Goal: Information Seeking & Learning: Check status

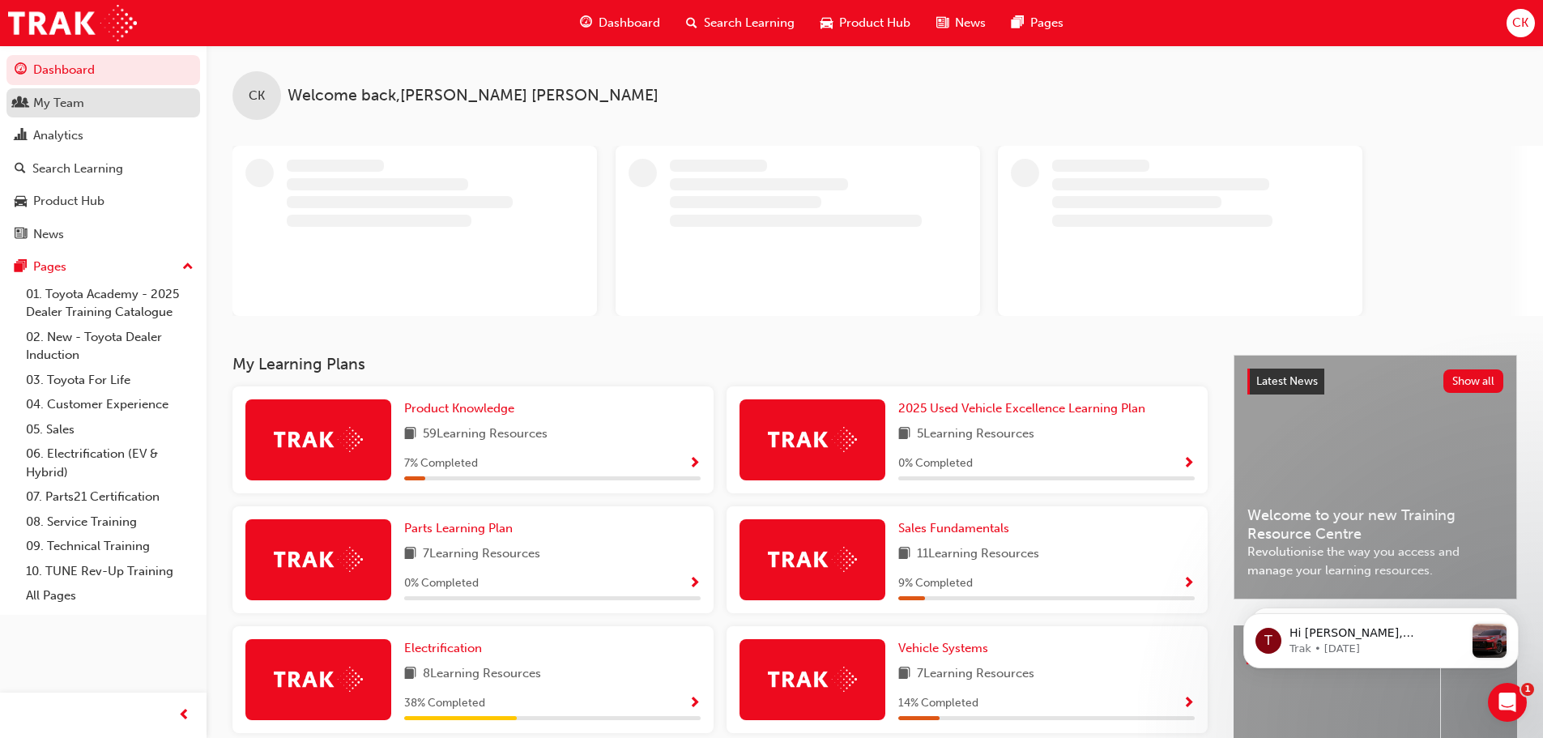
click at [62, 102] on div "My Team" at bounding box center [58, 103] width 51 height 19
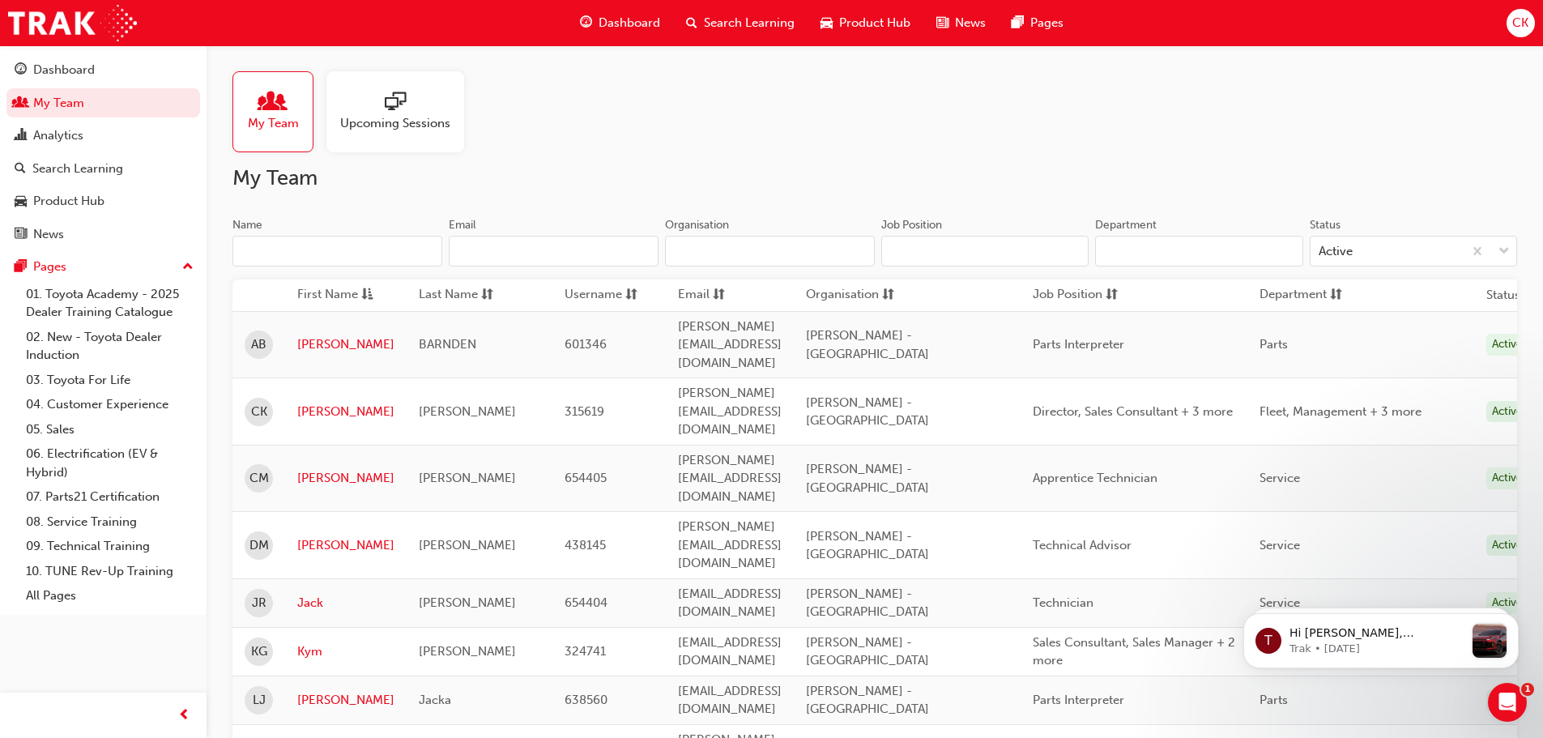
click at [386, 100] on span "sessionType_ONLINE_URL-icon" at bounding box center [395, 103] width 21 height 23
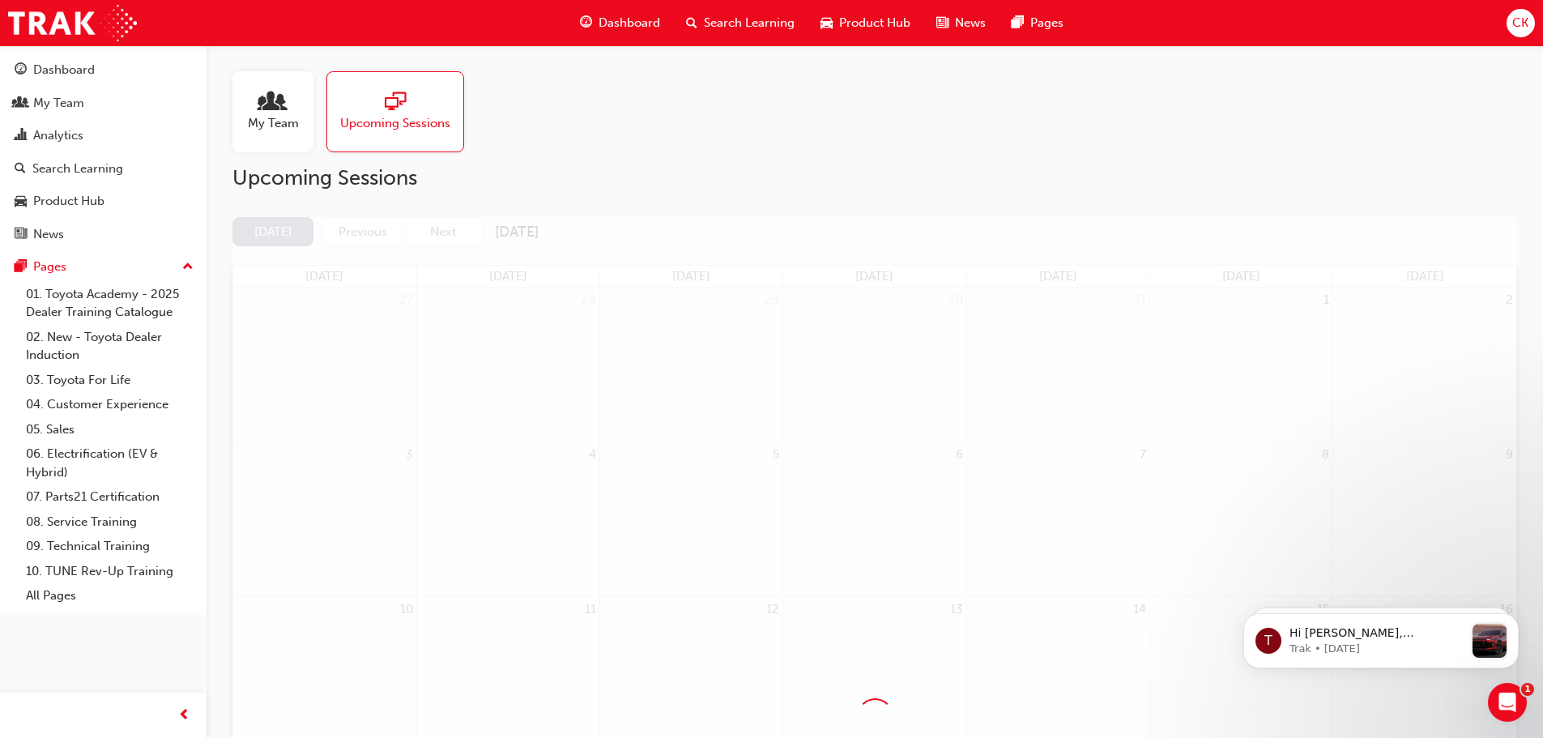
click at [275, 99] on span "people-icon" at bounding box center [272, 103] width 21 height 23
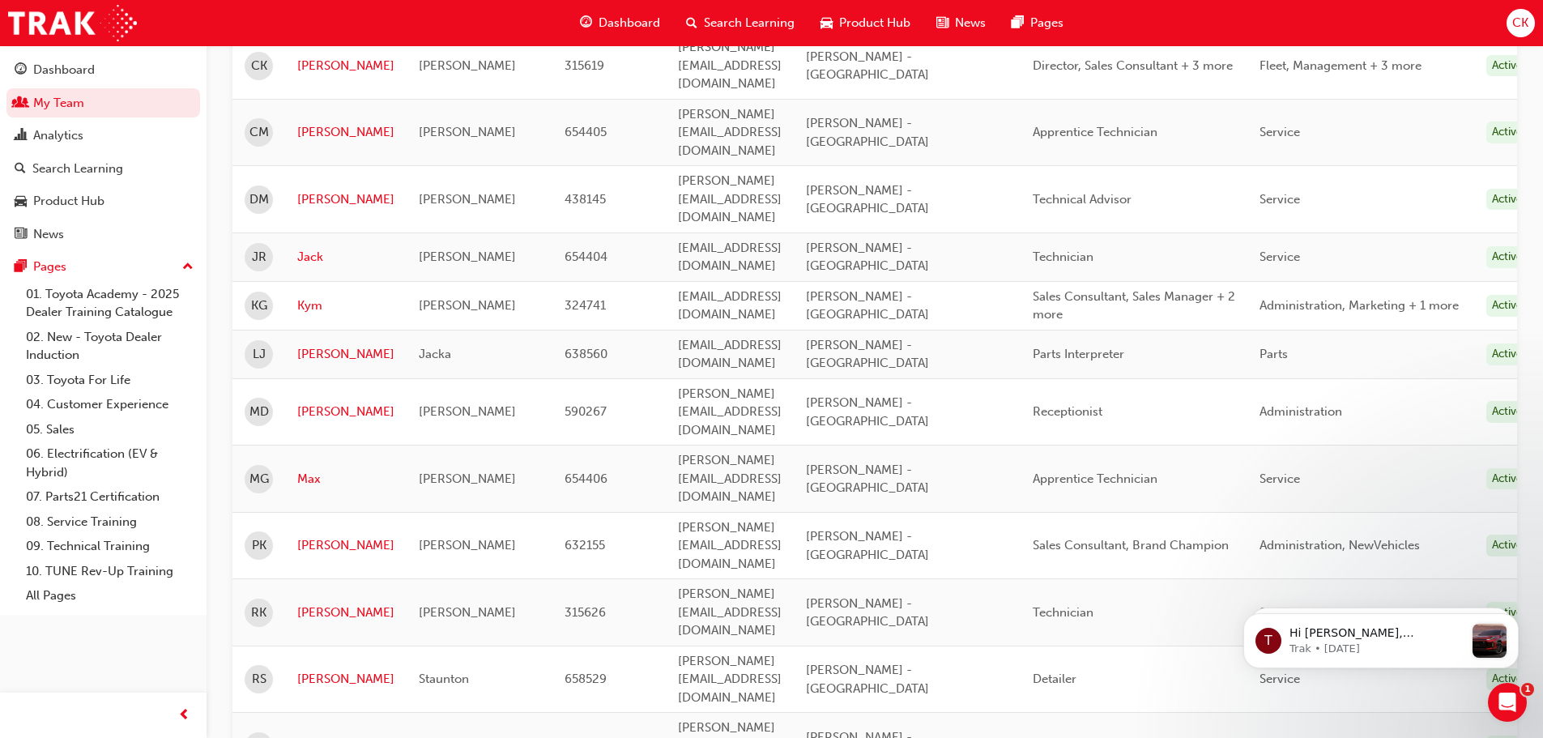
scroll to position [352, 0]
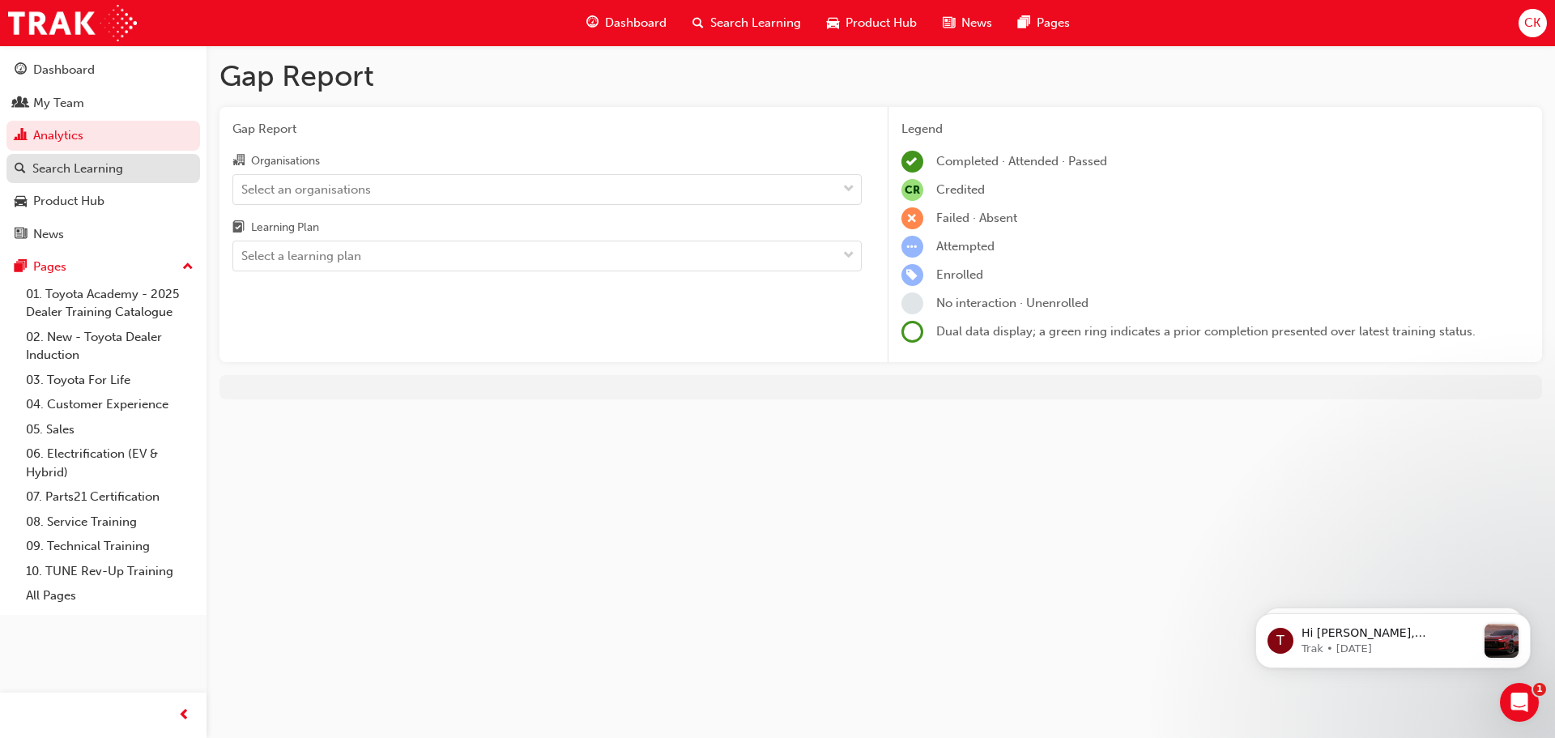
click at [77, 163] on div "Search Learning" at bounding box center [77, 169] width 91 height 19
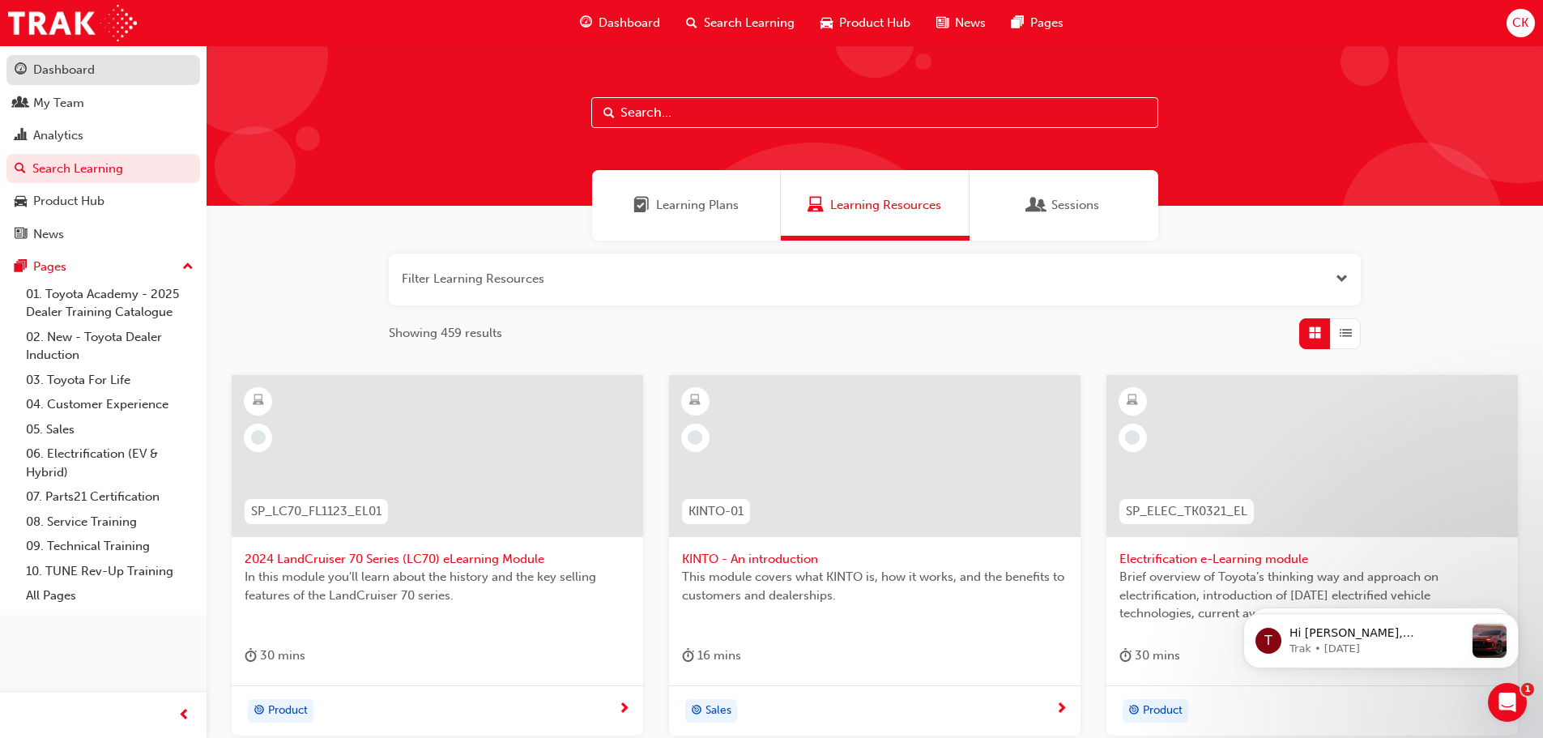
click at [59, 70] on div "Dashboard" at bounding box center [64, 70] width 62 height 19
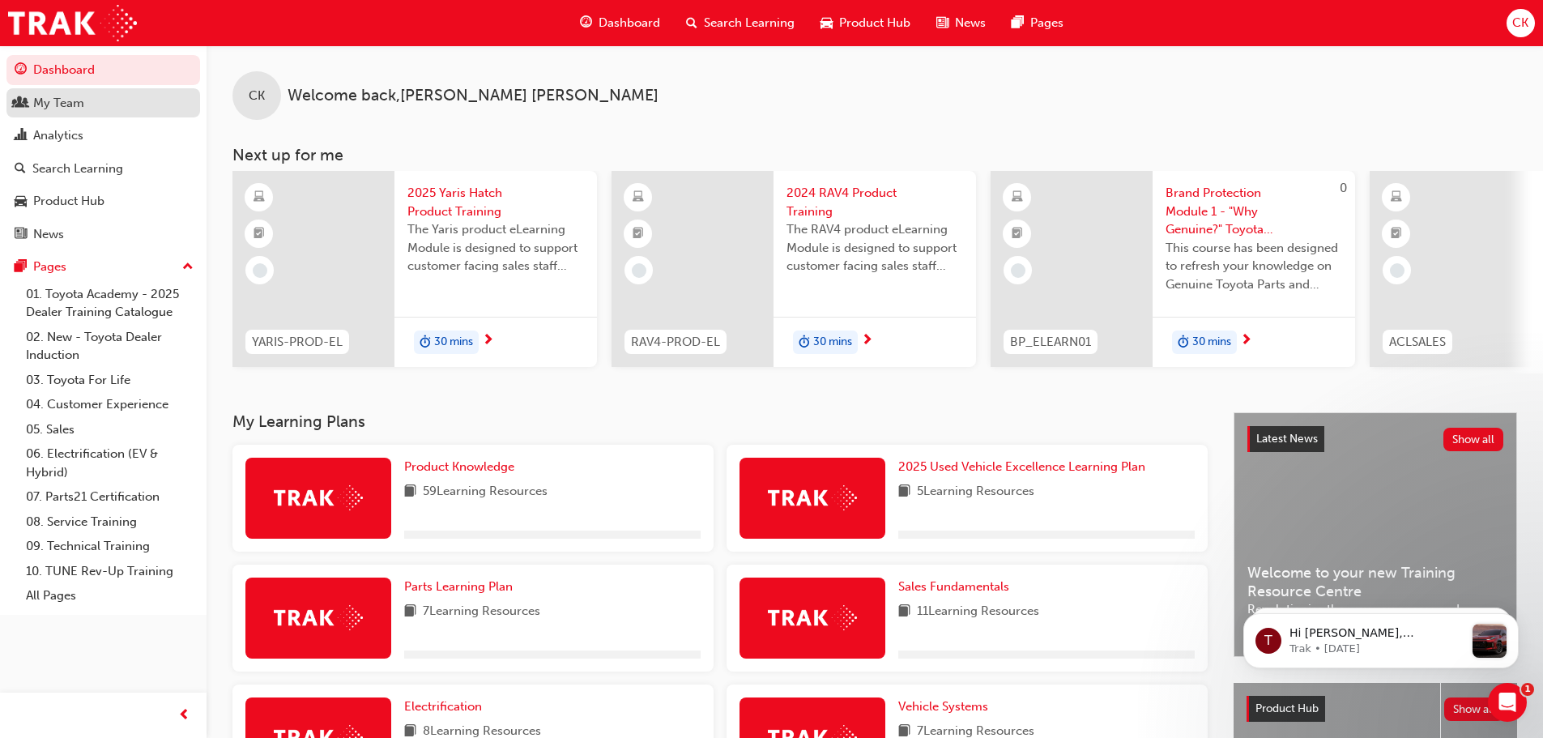
click at [63, 101] on div "My Team" at bounding box center [58, 103] width 51 height 19
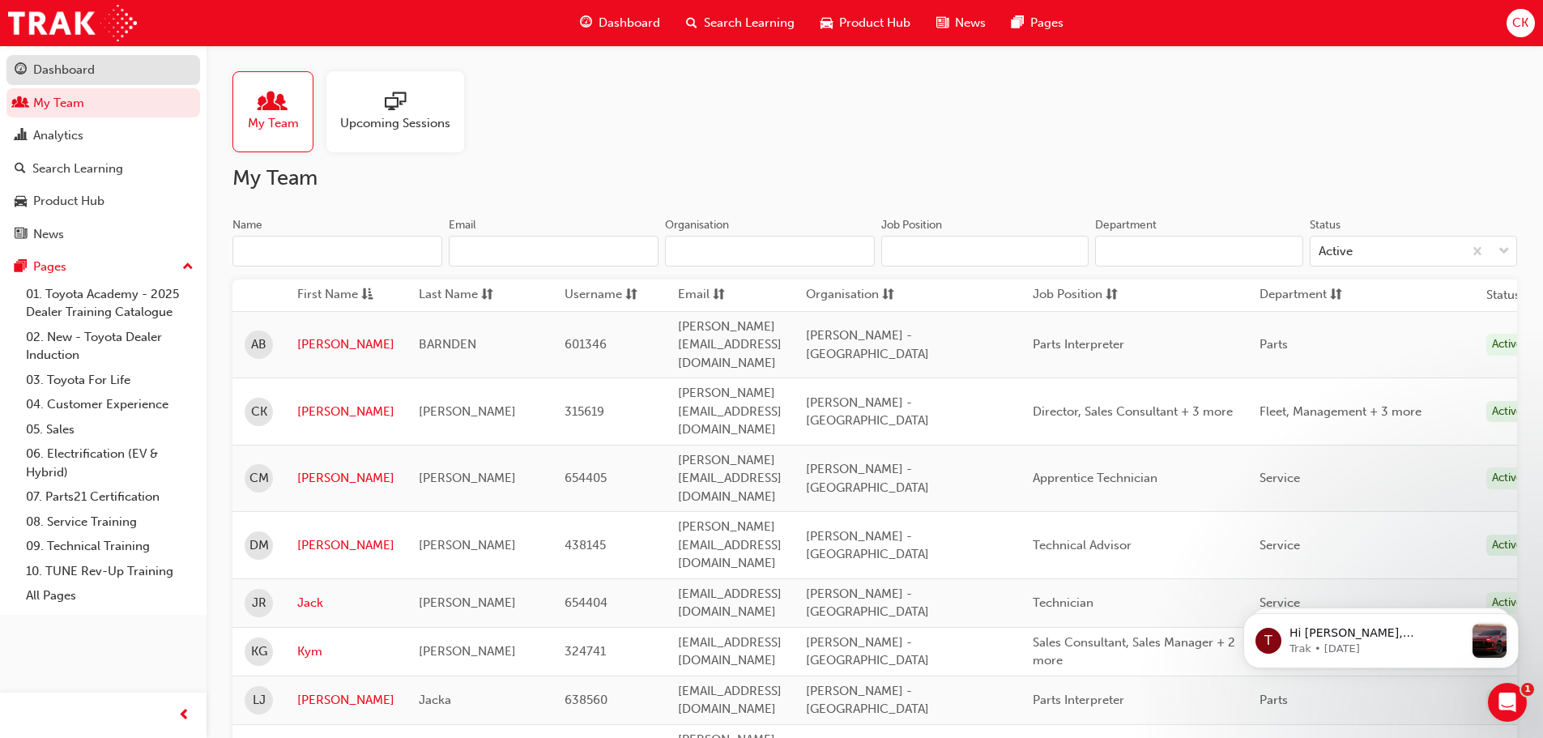
click at [66, 77] on div "Dashboard" at bounding box center [64, 70] width 62 height 19
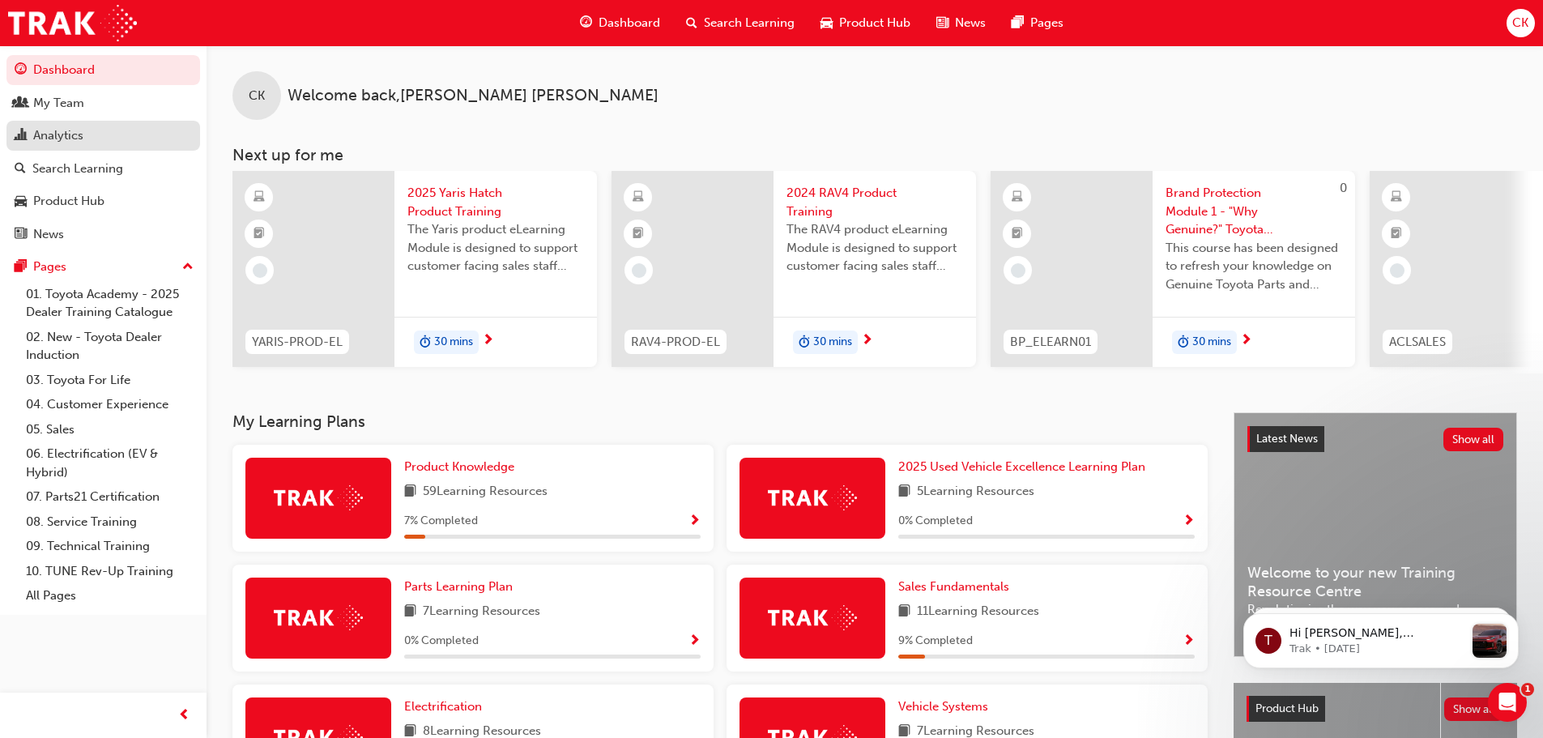
click at [65, 135] on div "Analytics" at bounding box center [58, 135] width 50 height 19
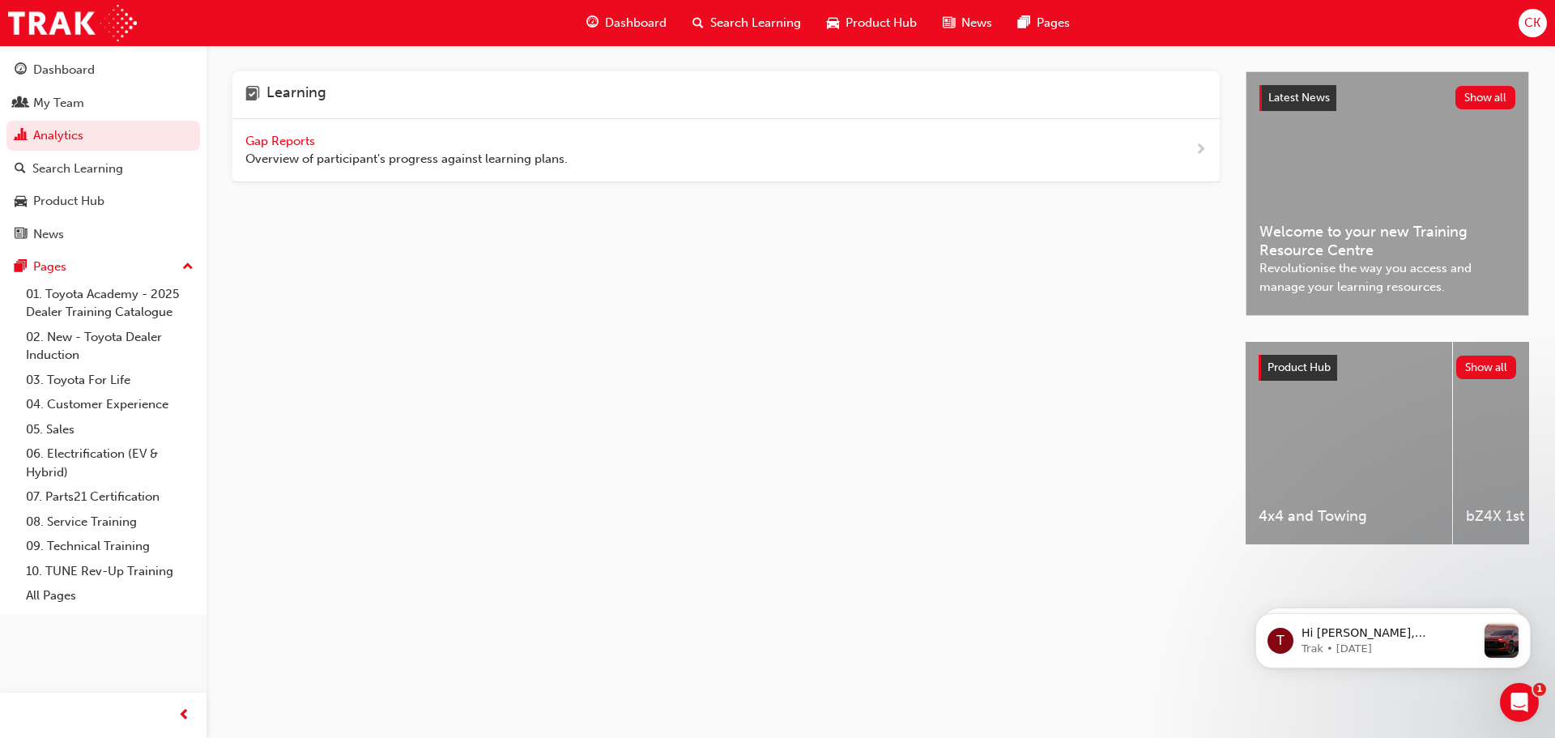
click at [1198, 144] on span "next-icon" at bounding box center [1201, 150] width 12 height 20
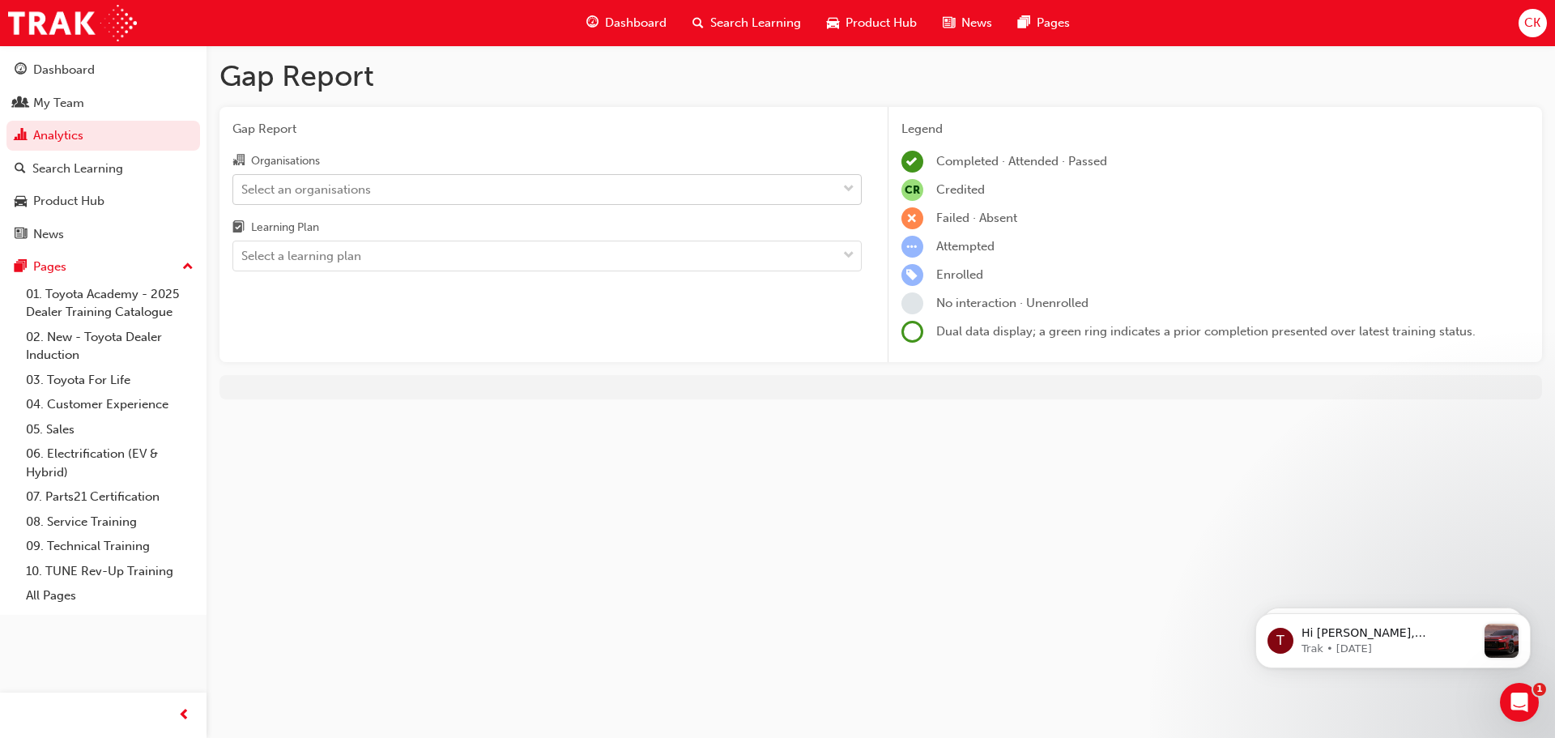
click at [528, 180] on div "Select an organisations" at bounding box center [534, 189] width 603 height 28
click at [243, 181] on input "Organisations Select an organisations" at bounding box center [242, 188] width 2 height 14
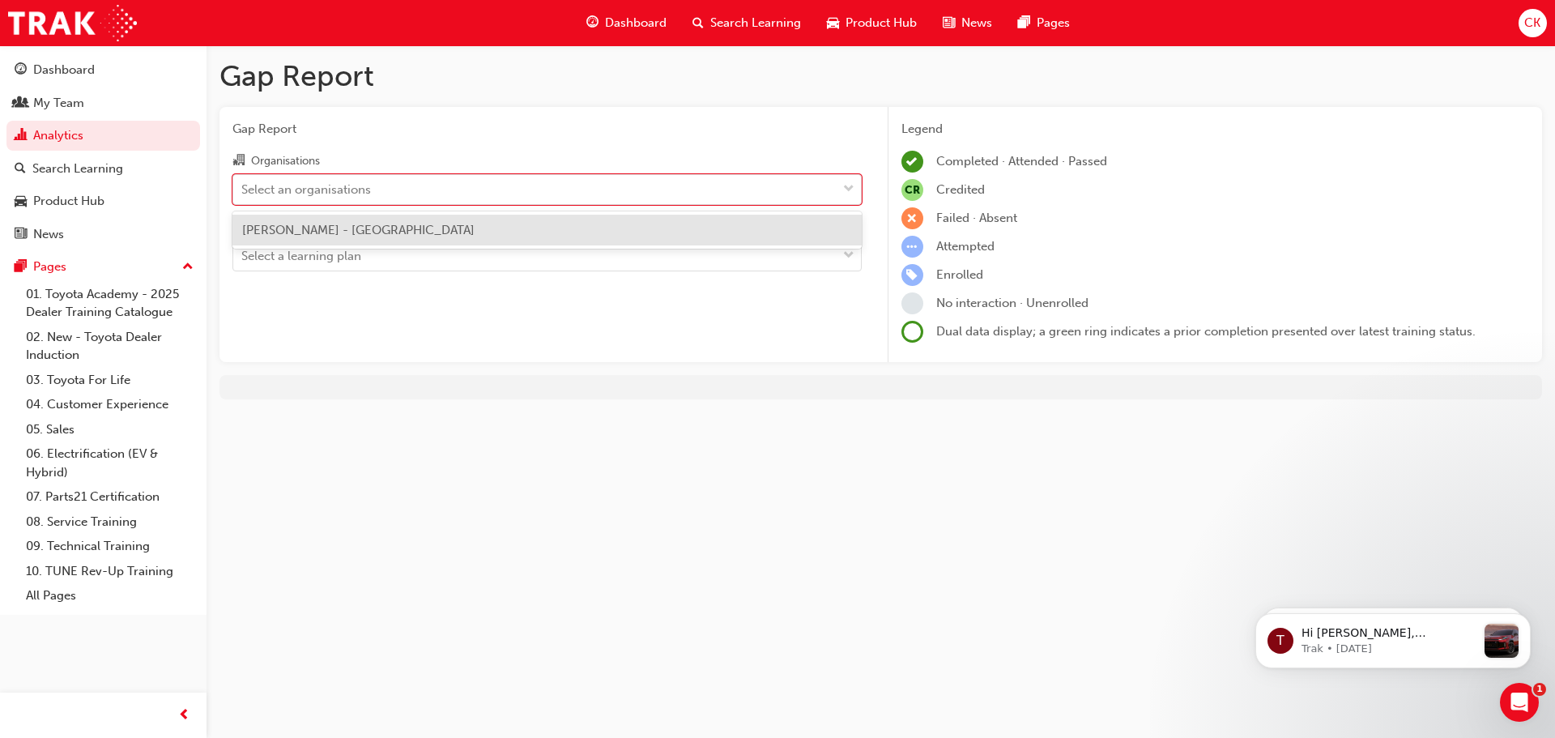
click at [505, 228] on div "[PERSON_NAME] - [GEOGRAPHIC_DATA]" at bounding box center [546, 231] width 629 height 32
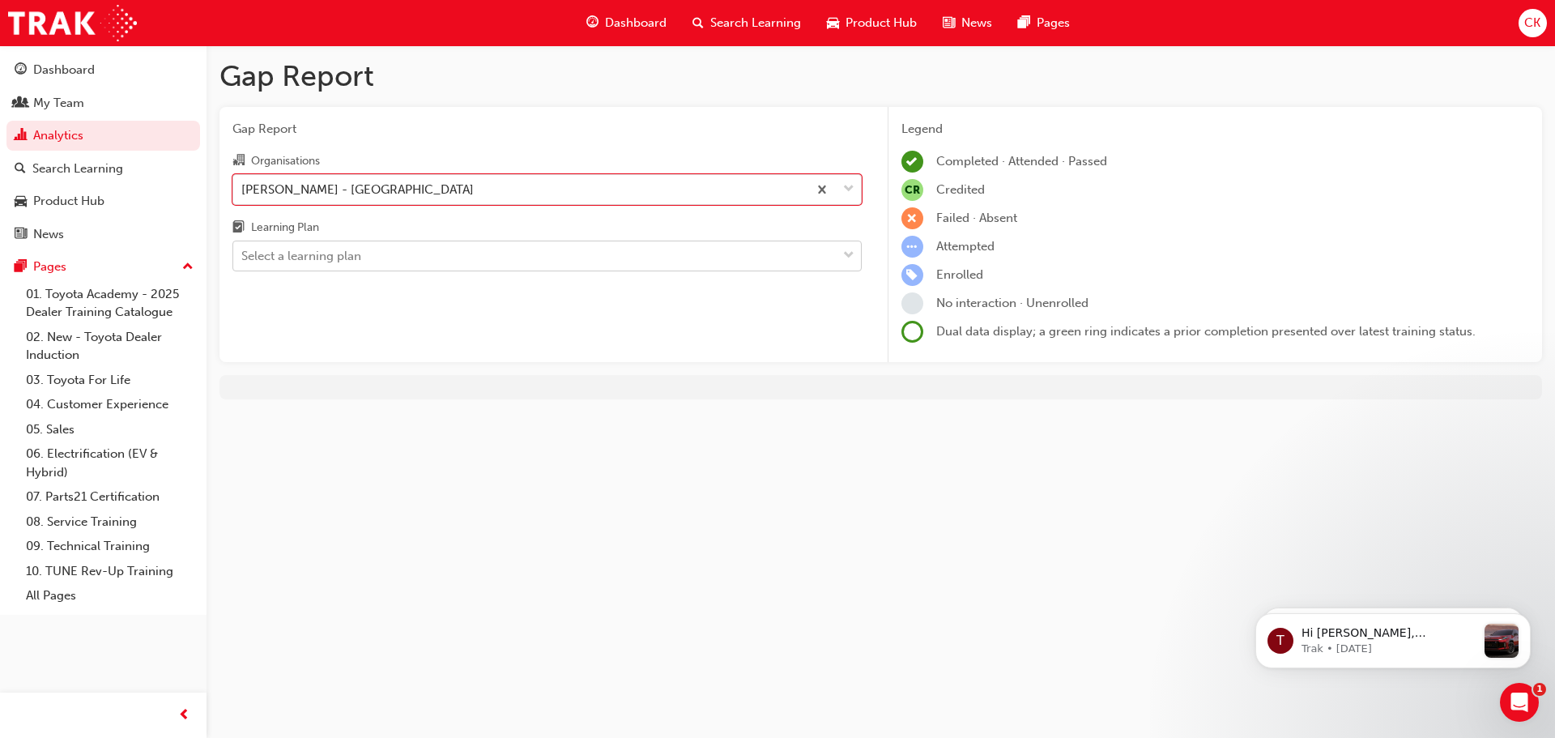
click at [508, 259] on div "Select a learning plan" at bounding box center [534, 256] width 603 height 28
click at [243, 259] on input "Learning Plan Select a learning plan" at bounding box center [242, 256] width 2 height 14
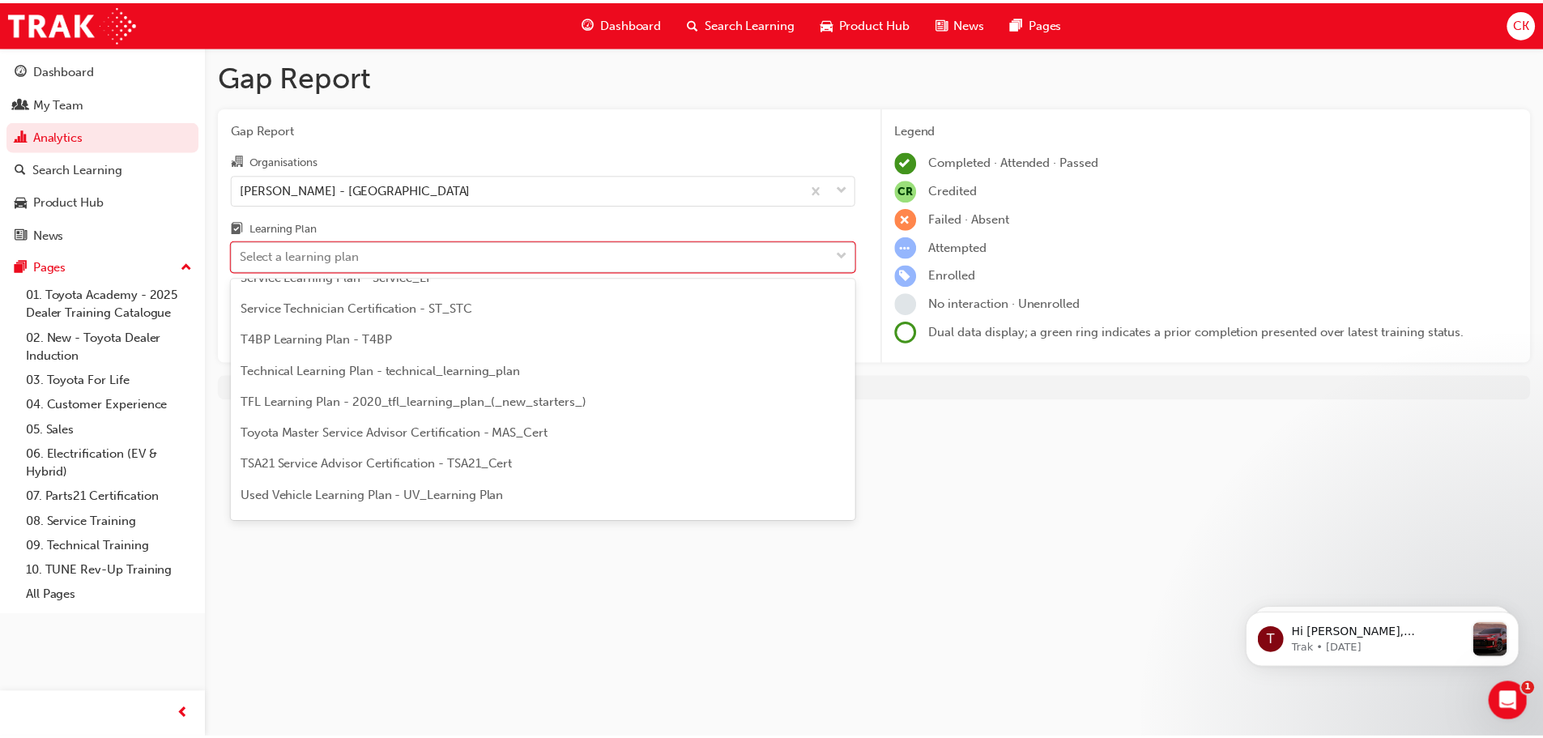
scroll to position [618, 0]
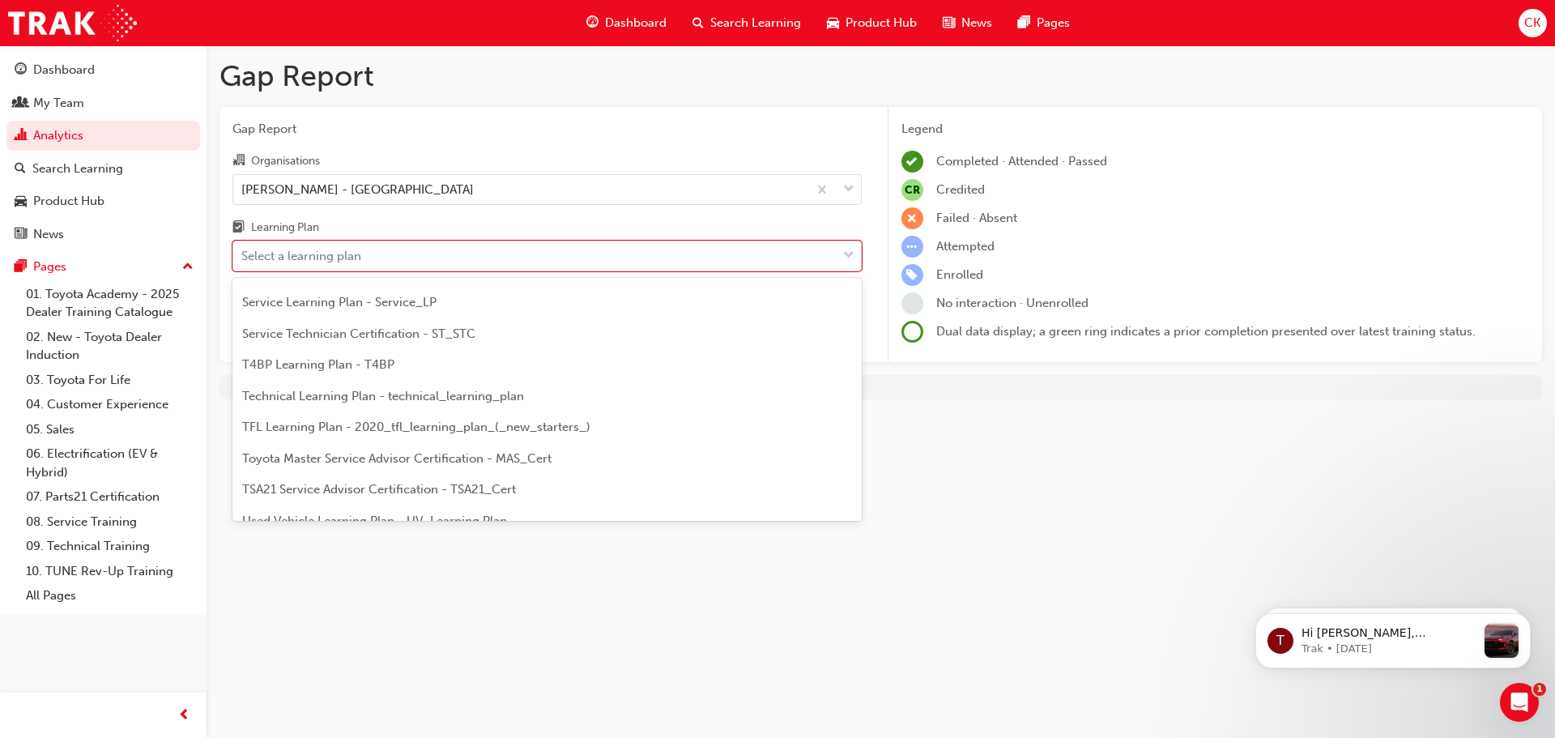
click at [409, 334] on span "Service Technician Certification - ST_STC" at bounding box center [358, 333] width 233 height 15
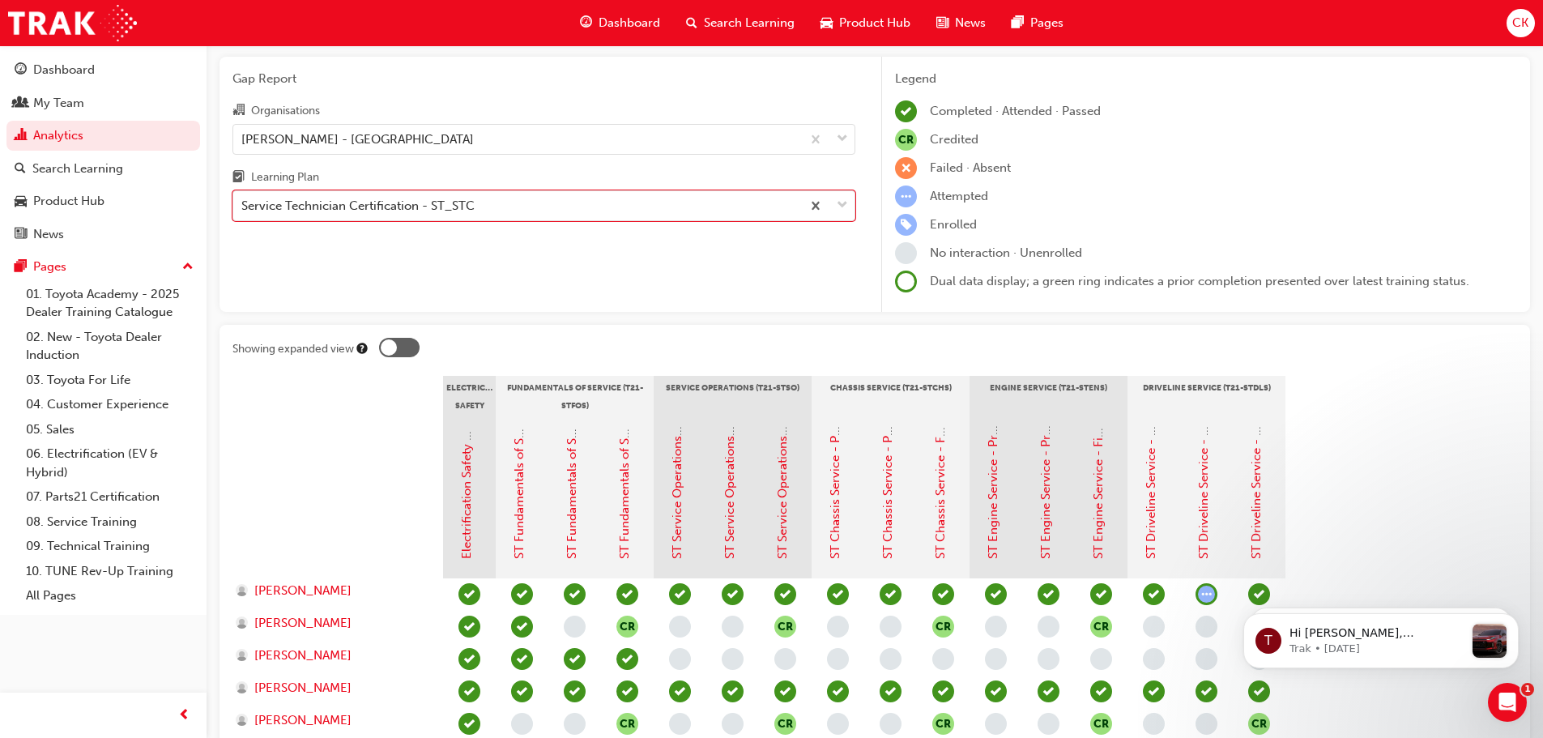
scroll to position [221, 0]
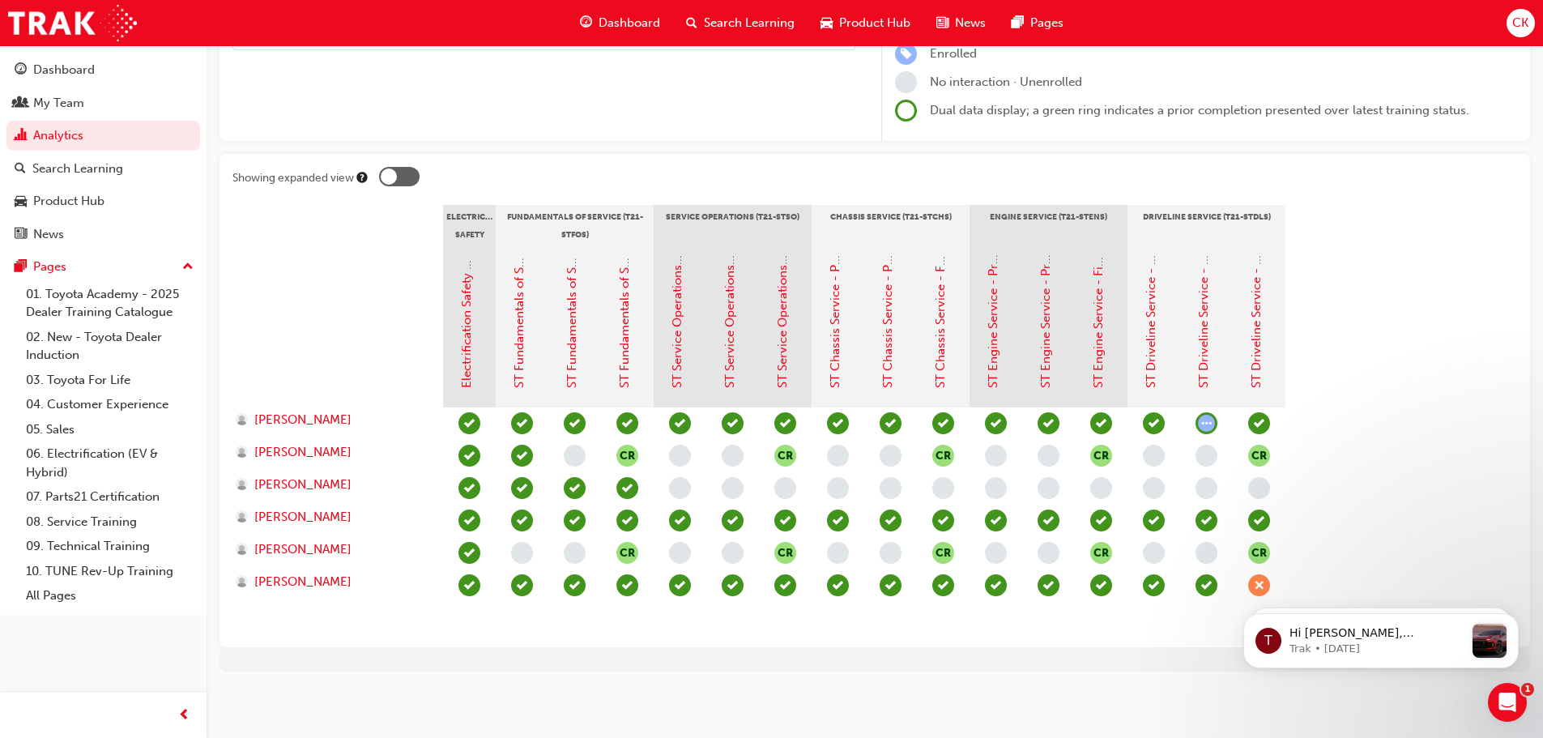
click at [1207, 418] on span "learningRecordVerb_ATTEMPT-icon" at bounding box center [1206, 423] width 22 height 22
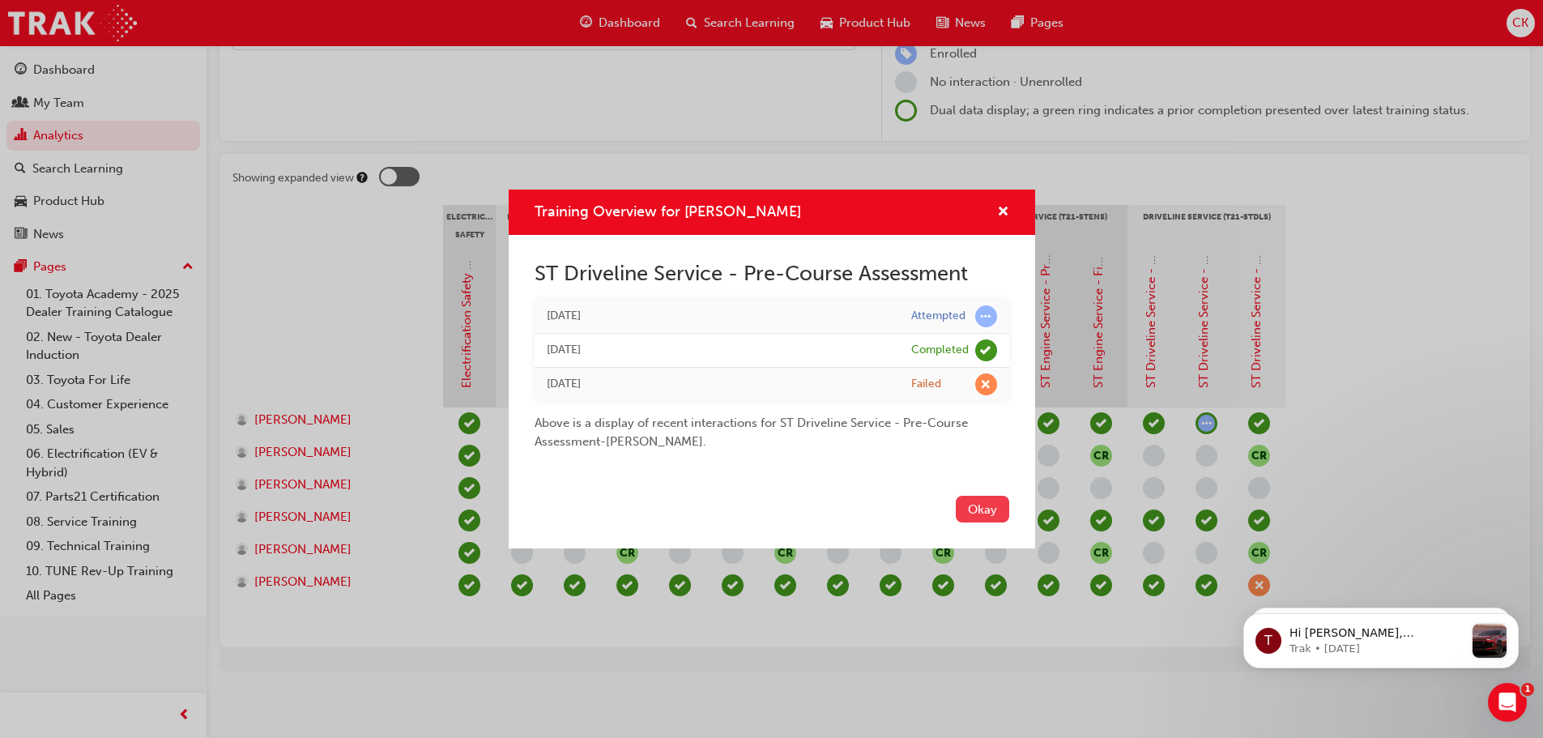
click at [987, 505] on button "Okay" at bounding box center [982, 509] width 53 height 27
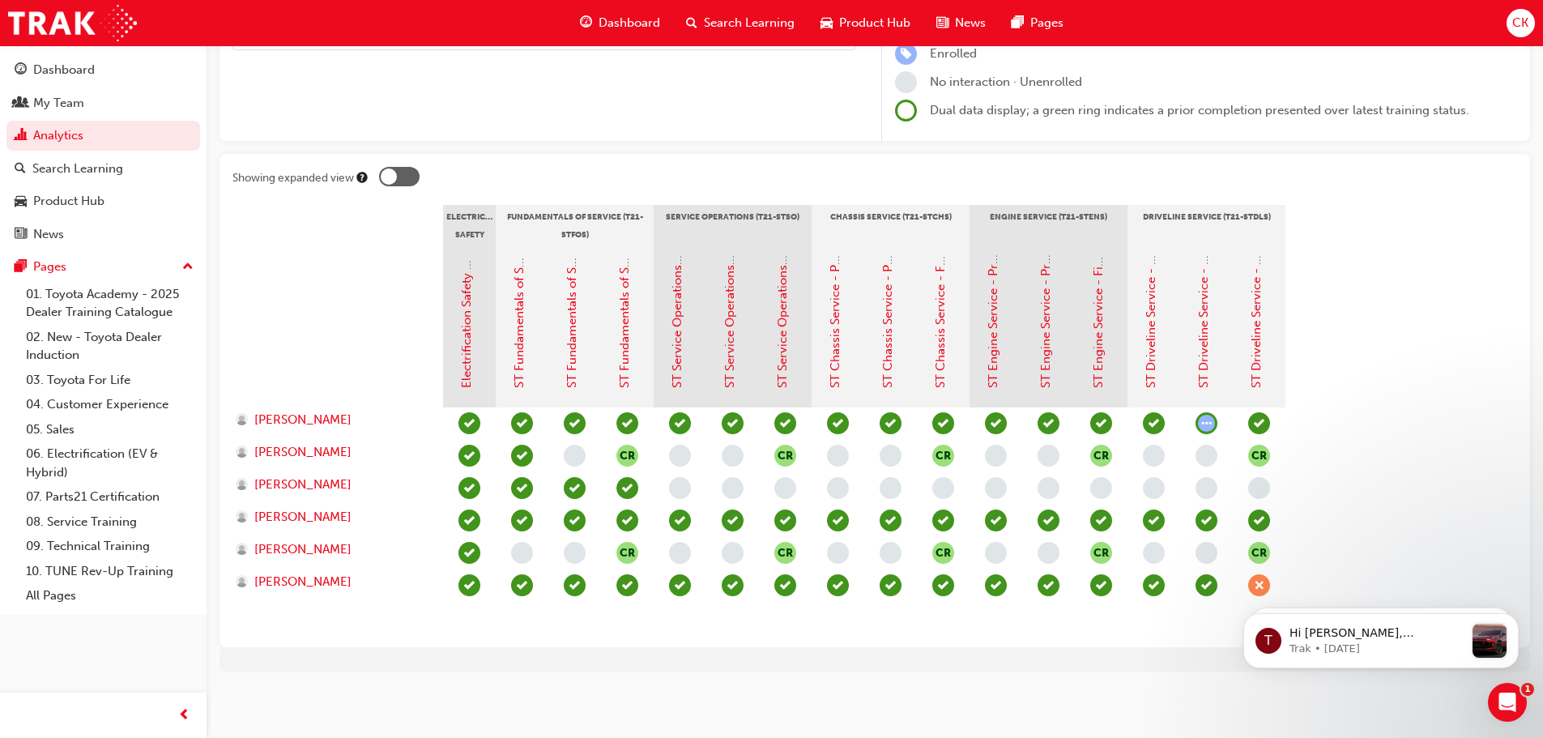
click at [1204, 422] on span "learningRecordVerb_ATTEMPT-icon" at bounding box center [1206, 423] width 22 height 22
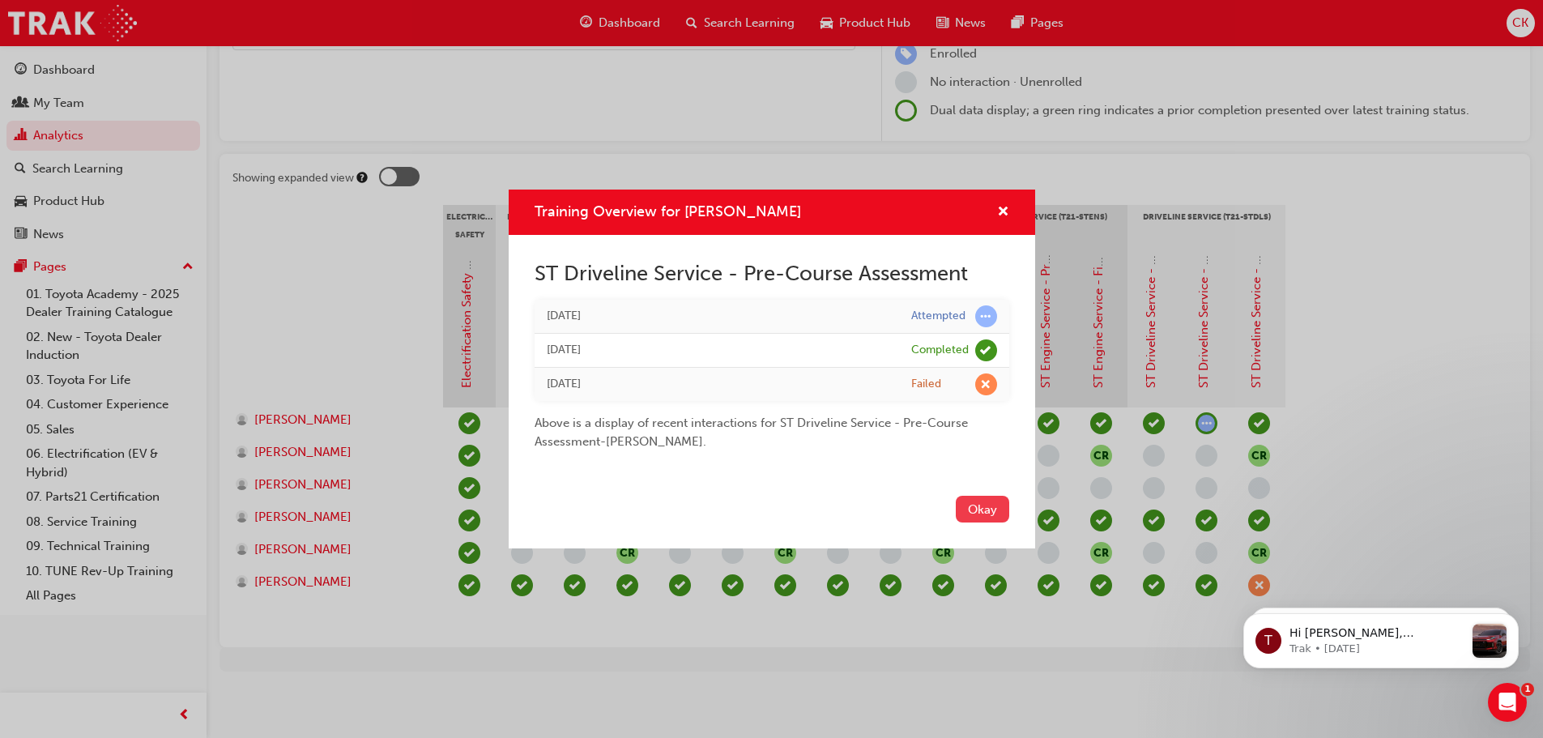
click at [975, 505] on button "Okay" at bounding box center [982, 509] width 53 height 27
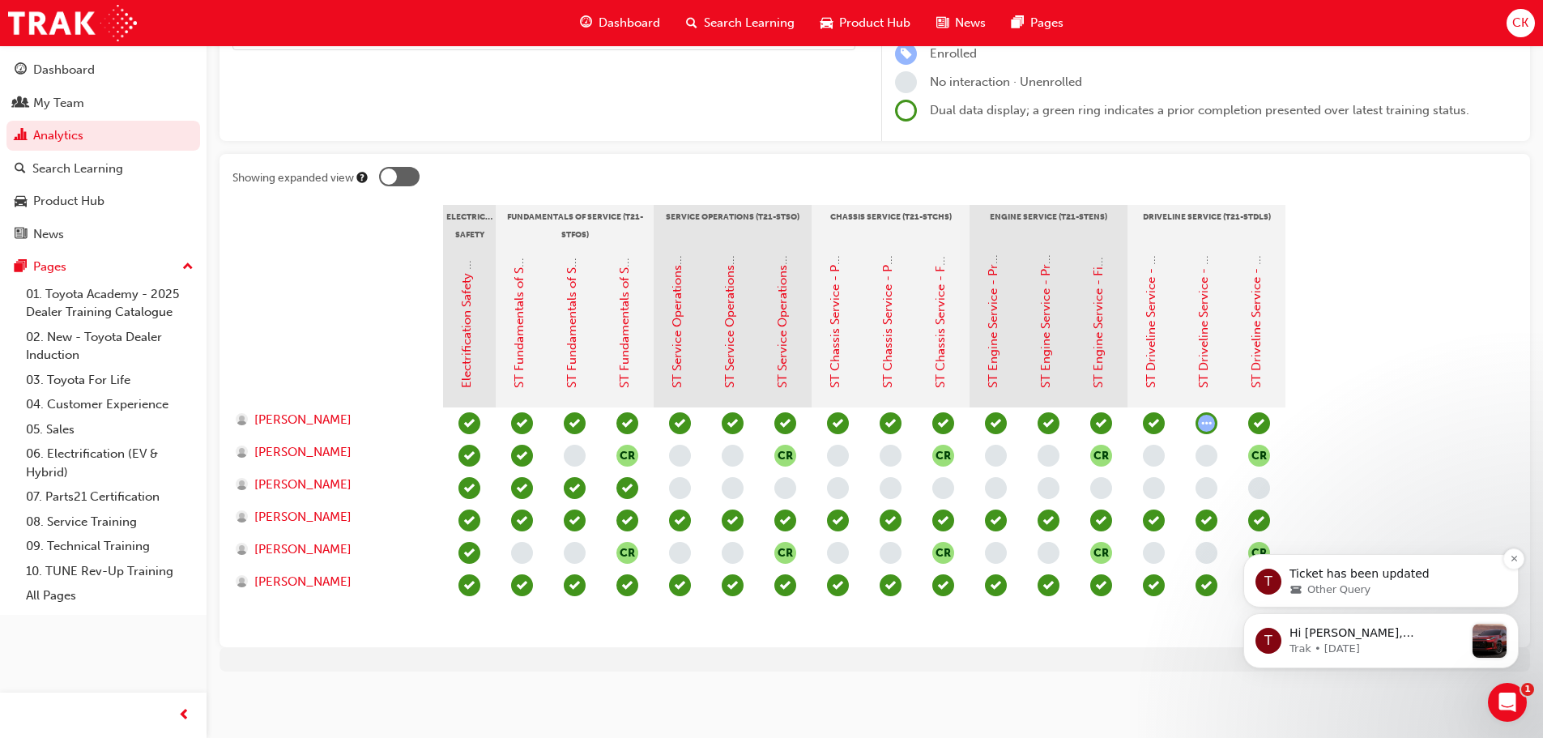
click at [1339, 571] on p "Ticket has been updated" at bounding box center [1393, 574] width 209 height 16
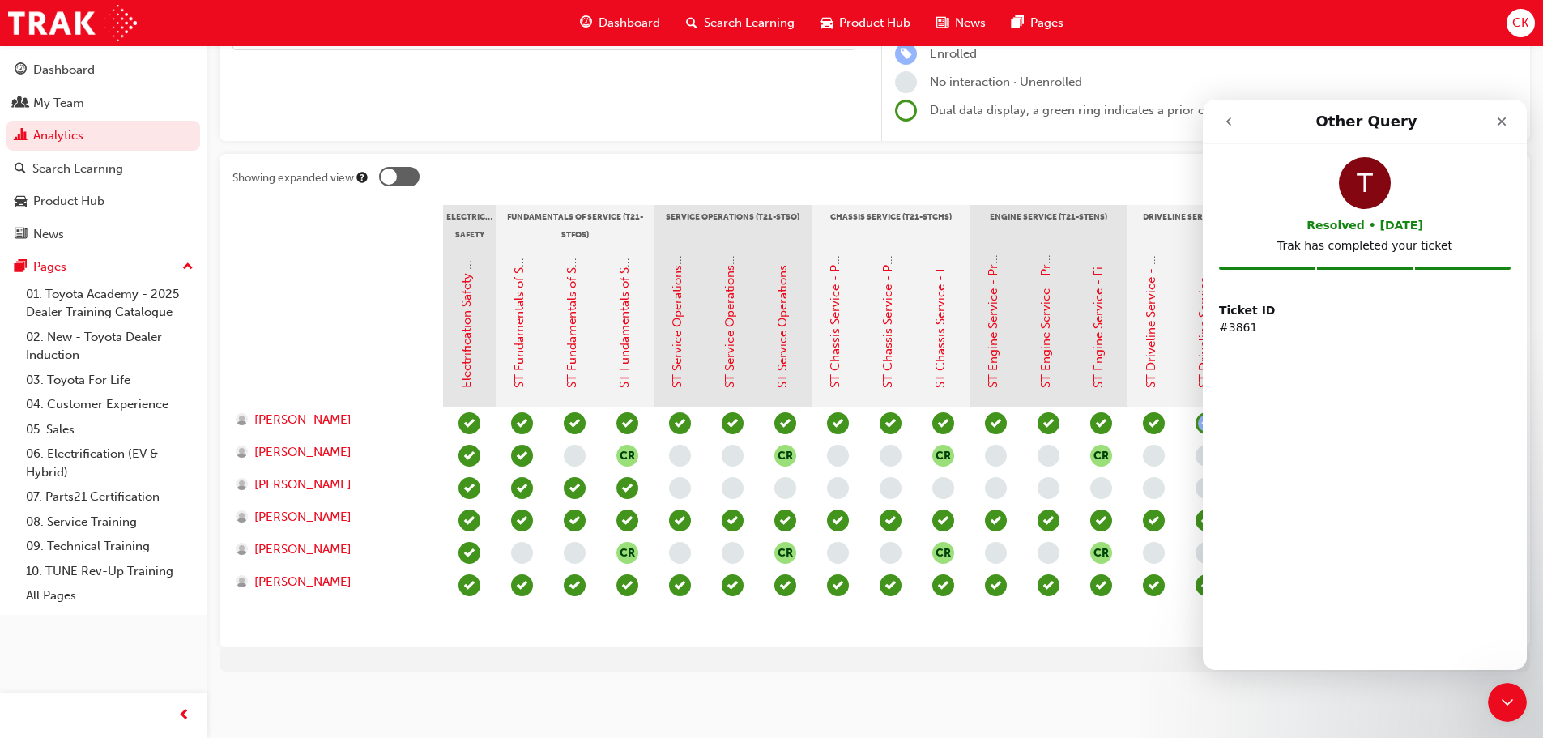
scroll to position [0, 0]
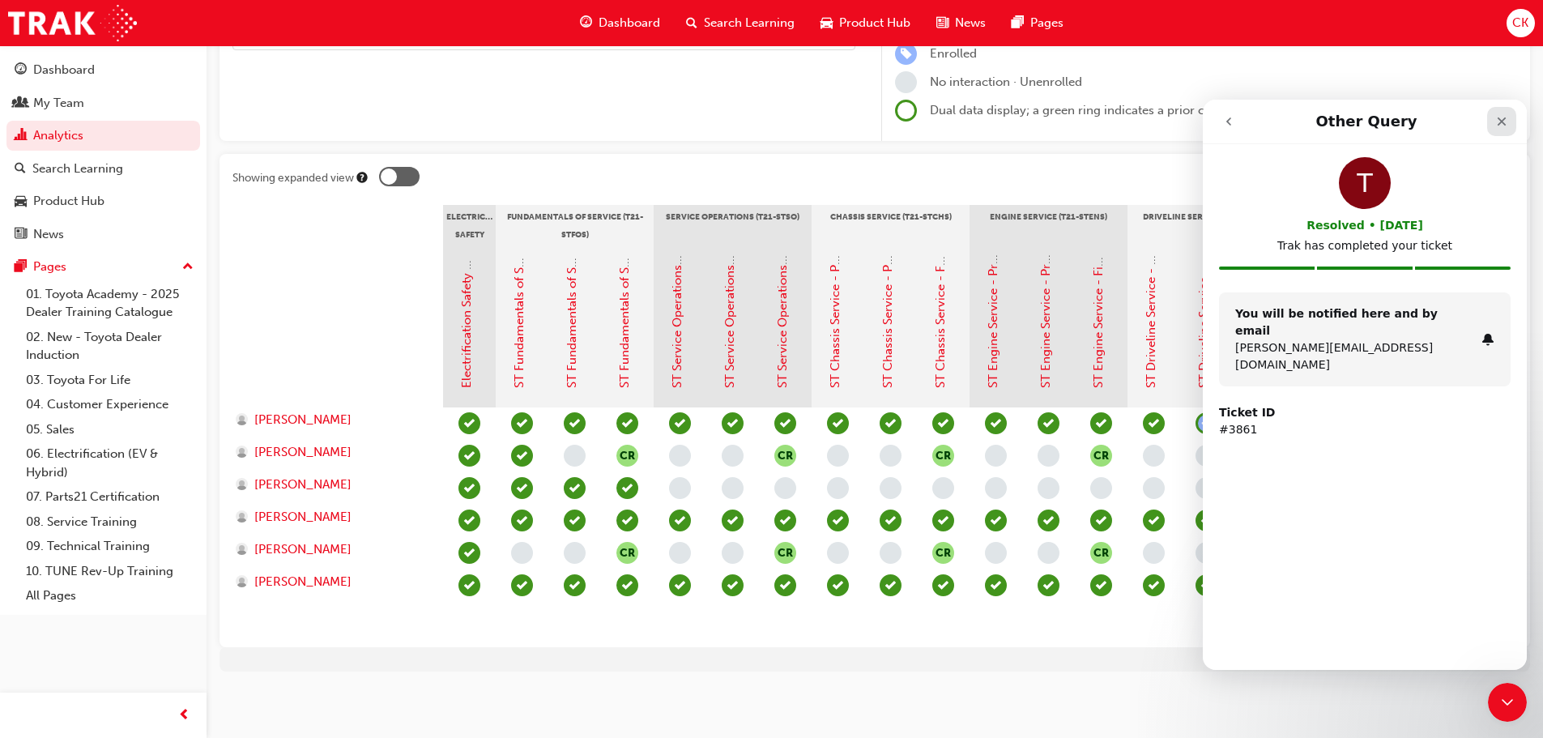
click at [1498, 120] on icon "Close" at bounding box center [1501, 121] width 13 height 13
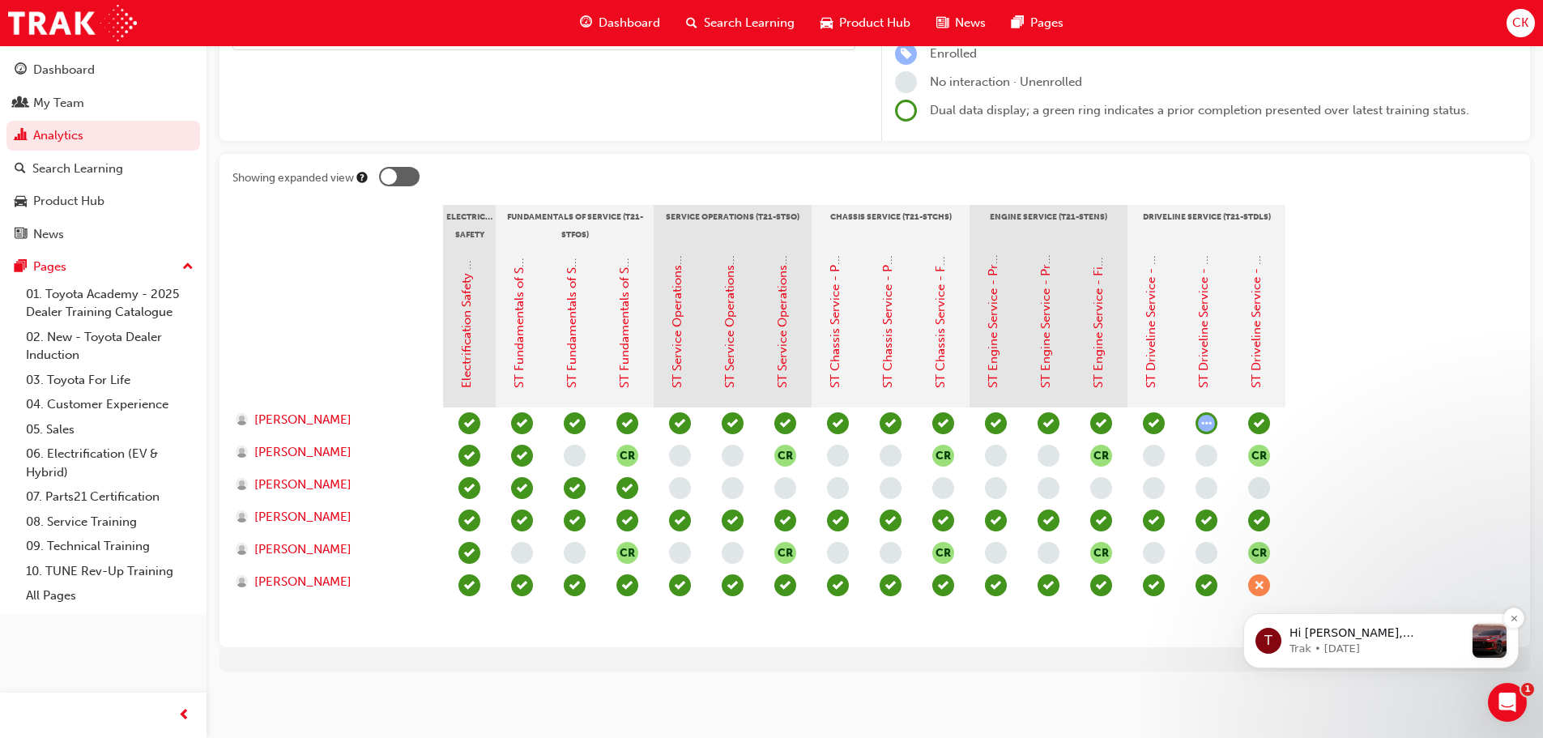
click at [1382, 639] on p "Hi [PERSON_NAME], [PERSON_NAME] has revealed the next-generation RAV4, featurin…" at bounding box center [1376, 633] width 175 height 16
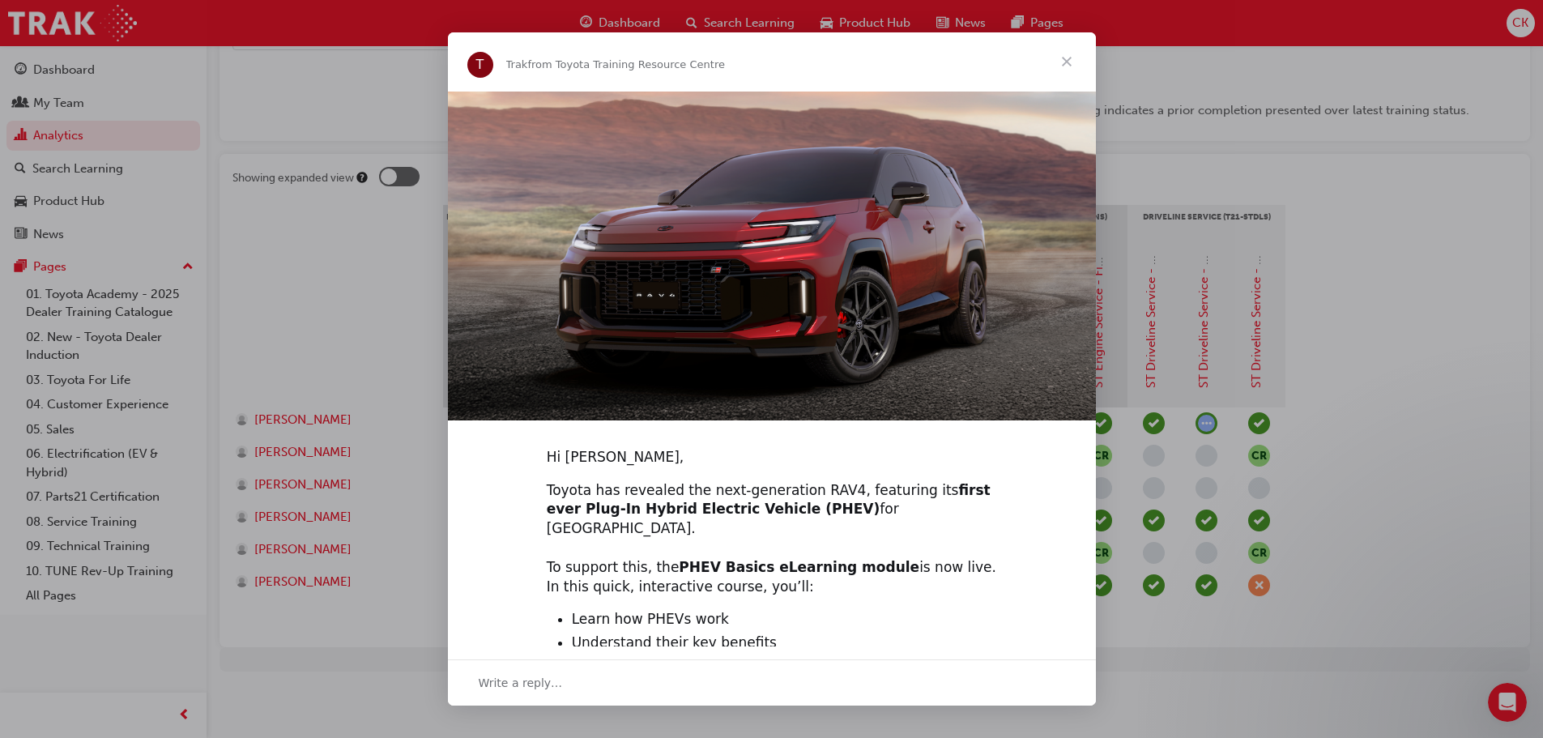
click at [1066, 58] on span "Close" at bounding box center [1067, 61] width 58 height 58
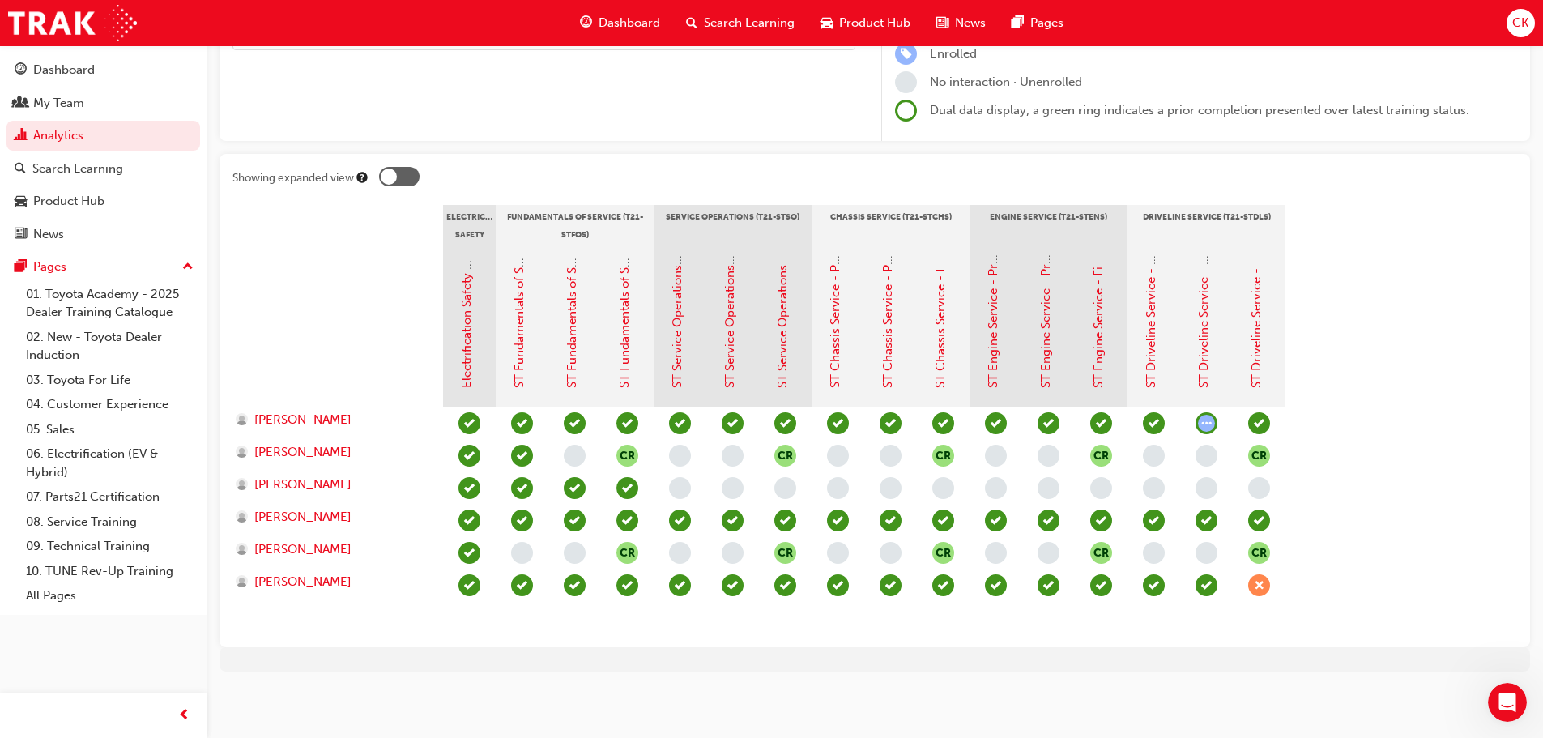
click at [404, 181] on div at bounding box center [399, 176] width 40 height 19
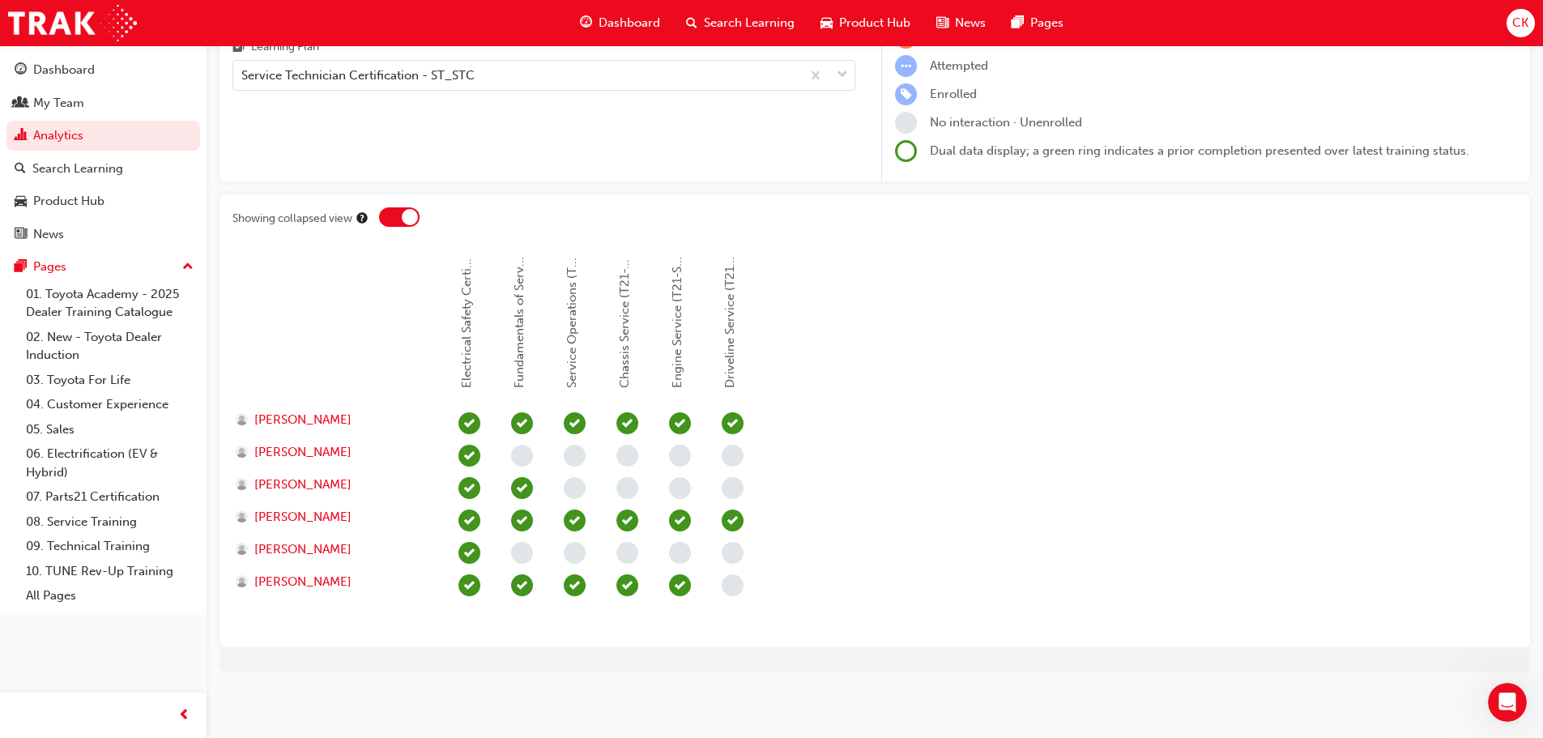
scroll to position [181, 0]
click at [393, 219] on div at bounding box center [399, 216] width 40 height 19
